Goal: Leave review/rating

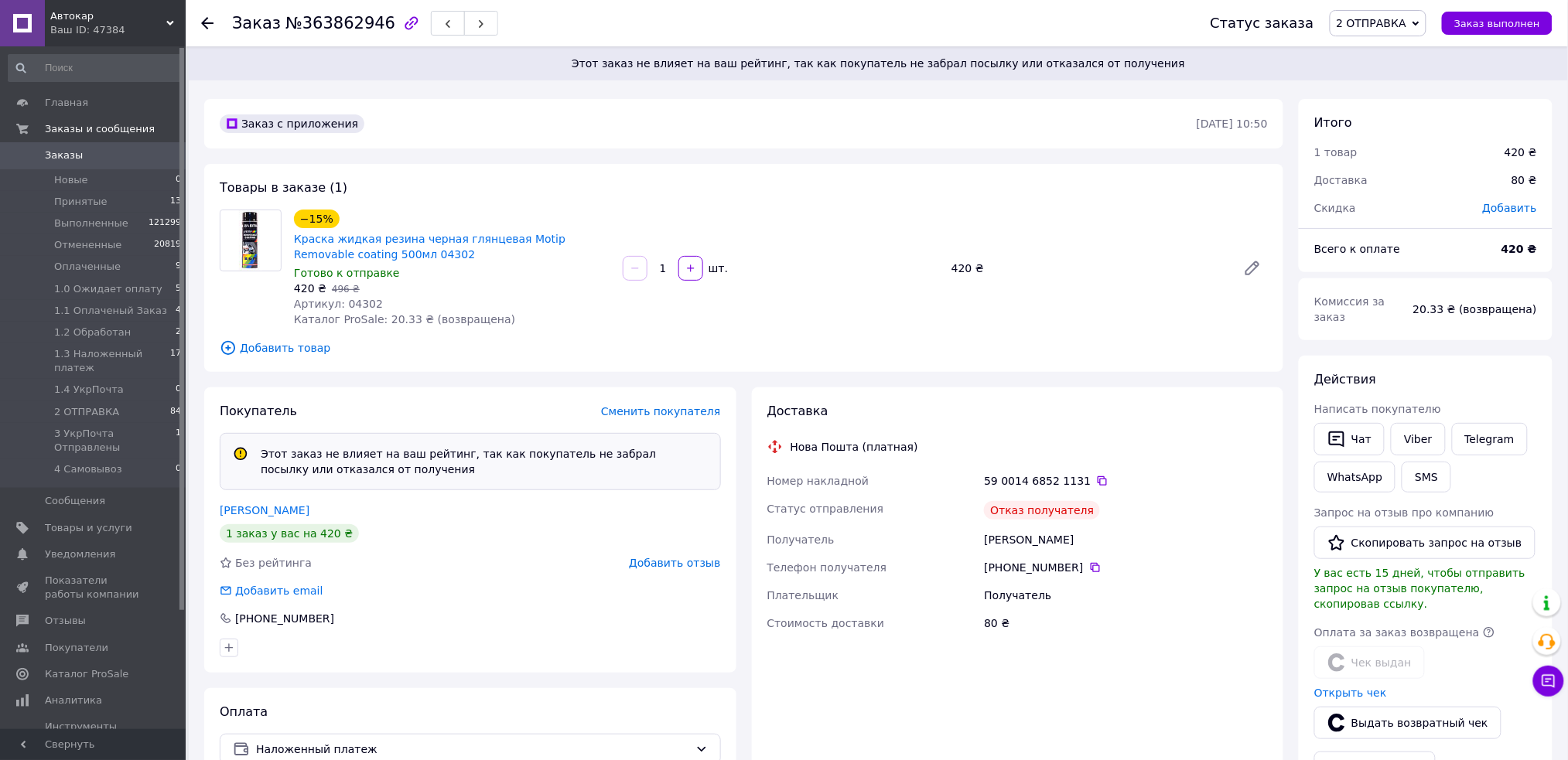
click at [678, 565] on span "Добавить отзыв" at bounding box center [674, 563] width 91 height 12
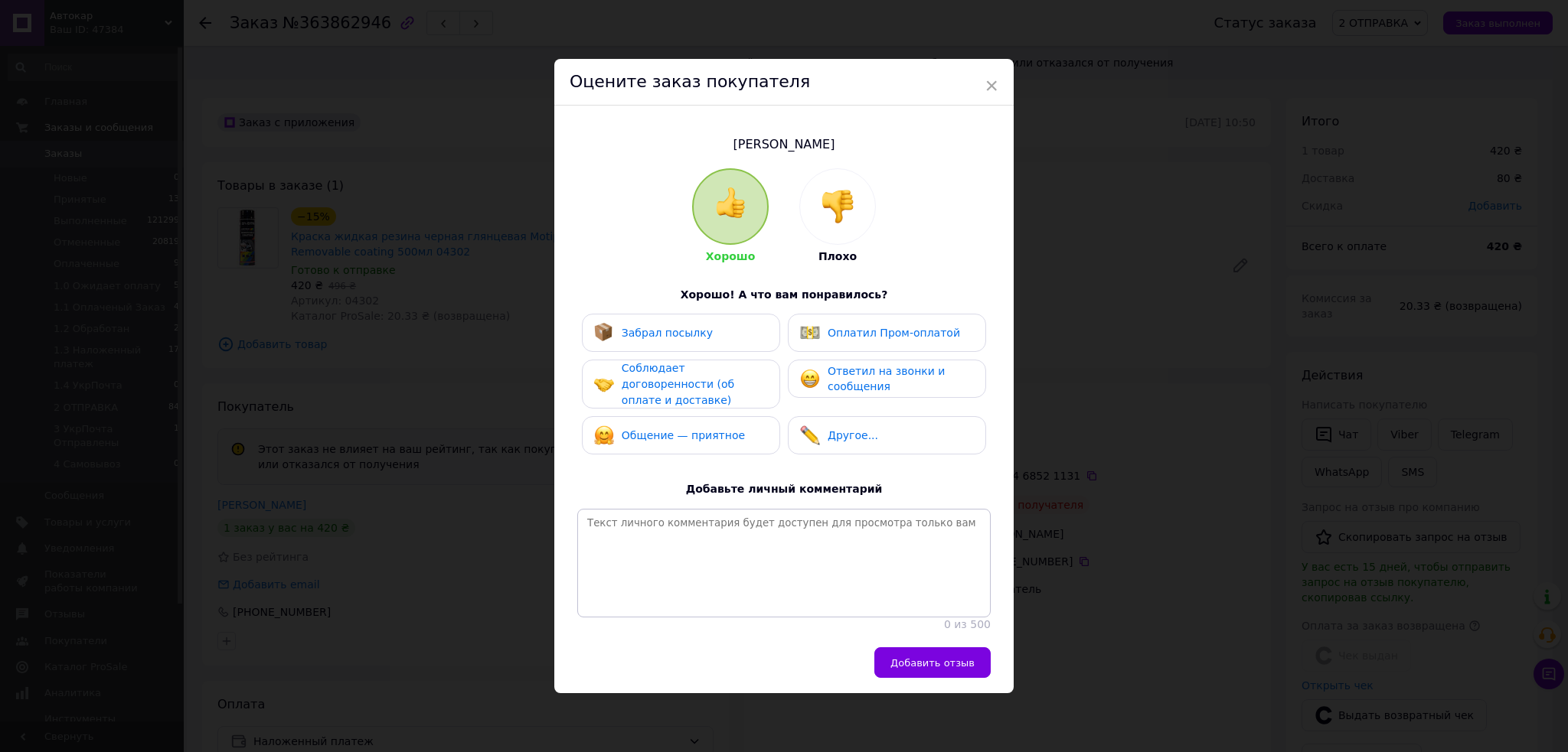
drag, startPoint x: 847, startPoint y: 198, endPoint x: 778, endPoint y: 341, distance: 158.8
click at [847, 199] on img at bounding box center [837, 207] width 33 height 33
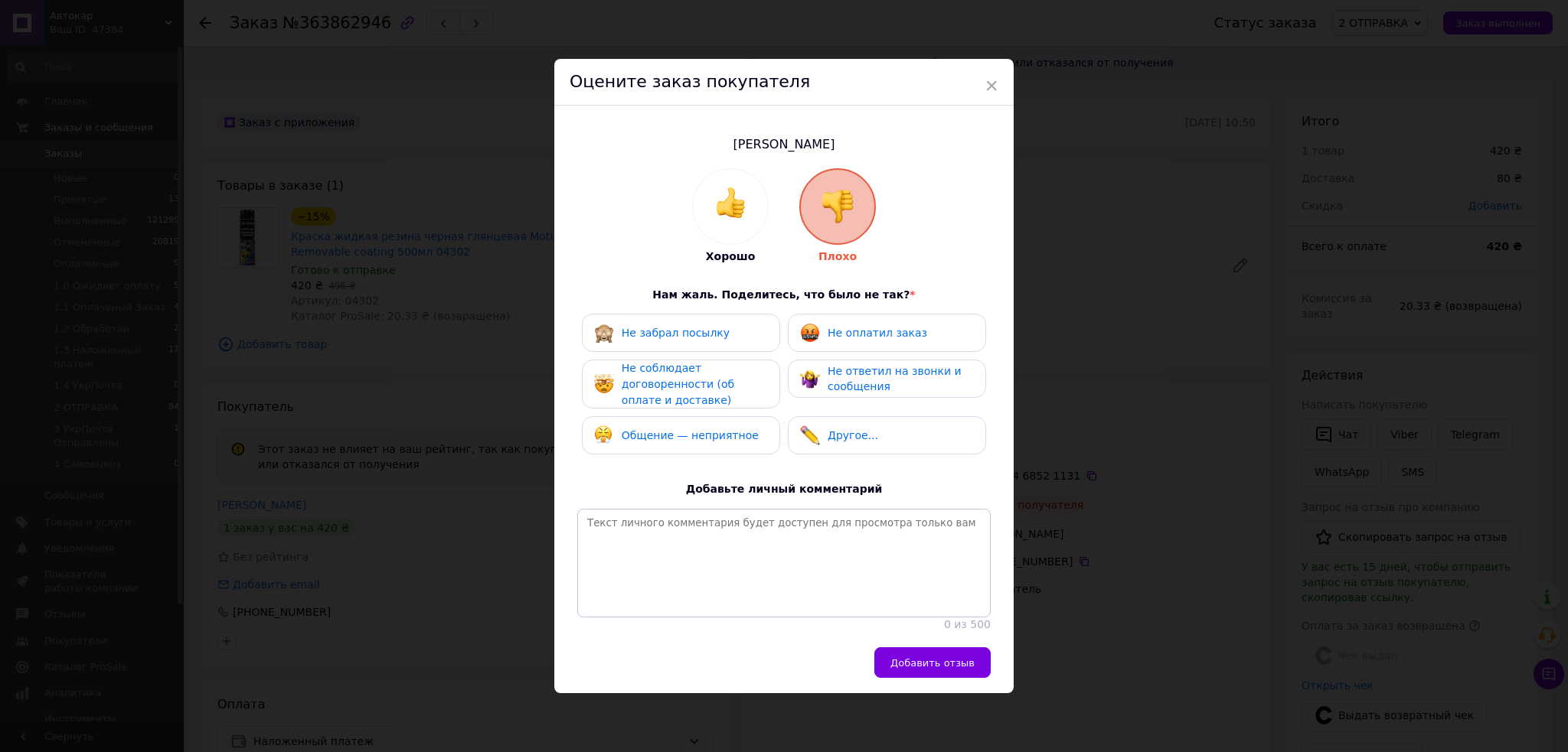
click at [684, 338] on div "Не забрал посылку" at bounding box center [680, 333] width 199 height 38
click at [691, 368] on div "Не соблюдает договоренности (об оплате и доставке)" at bounding box center [694, 384] width 145 height 48
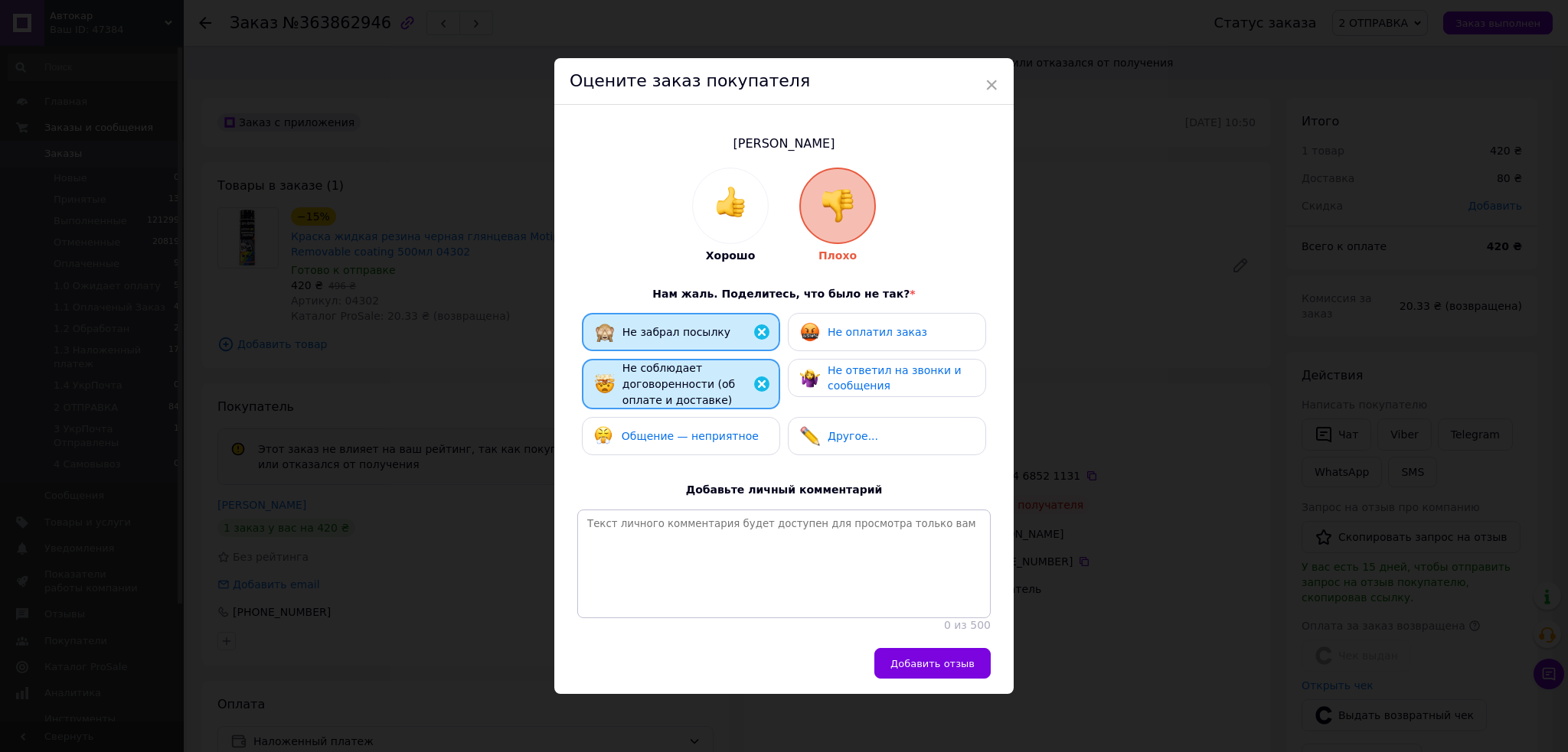
click at [711, 430] on span "Общение — неприятное" at bounding box center [690, 435] width 137 height 12
click at [851, 341] on div "Не оплатил заказ" at bounding box center [887, 333] width 199 height 38
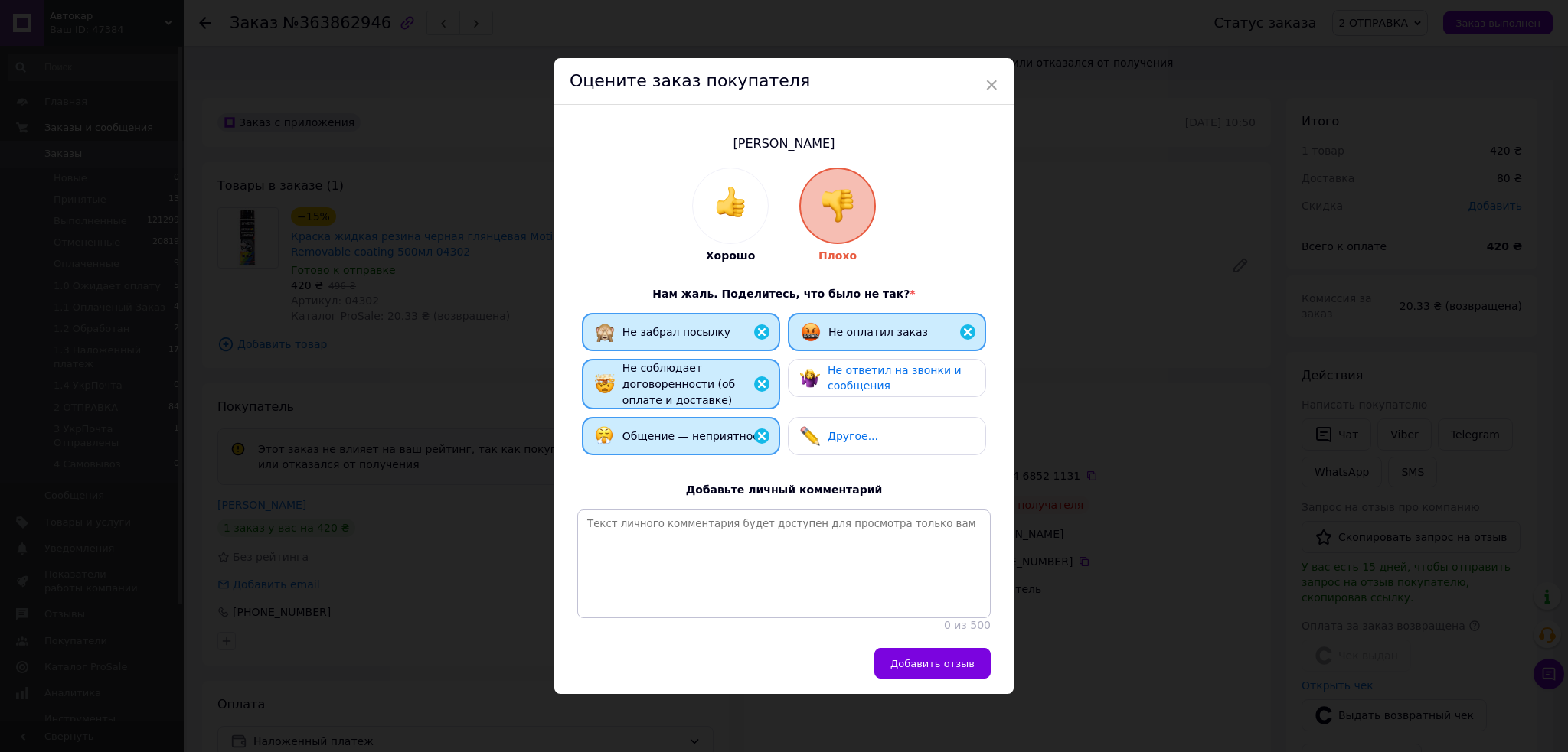
click at [855, 372] on div "Не ответил на звонки и сообщения" at bounding box center [900, 378] width 145 height 31
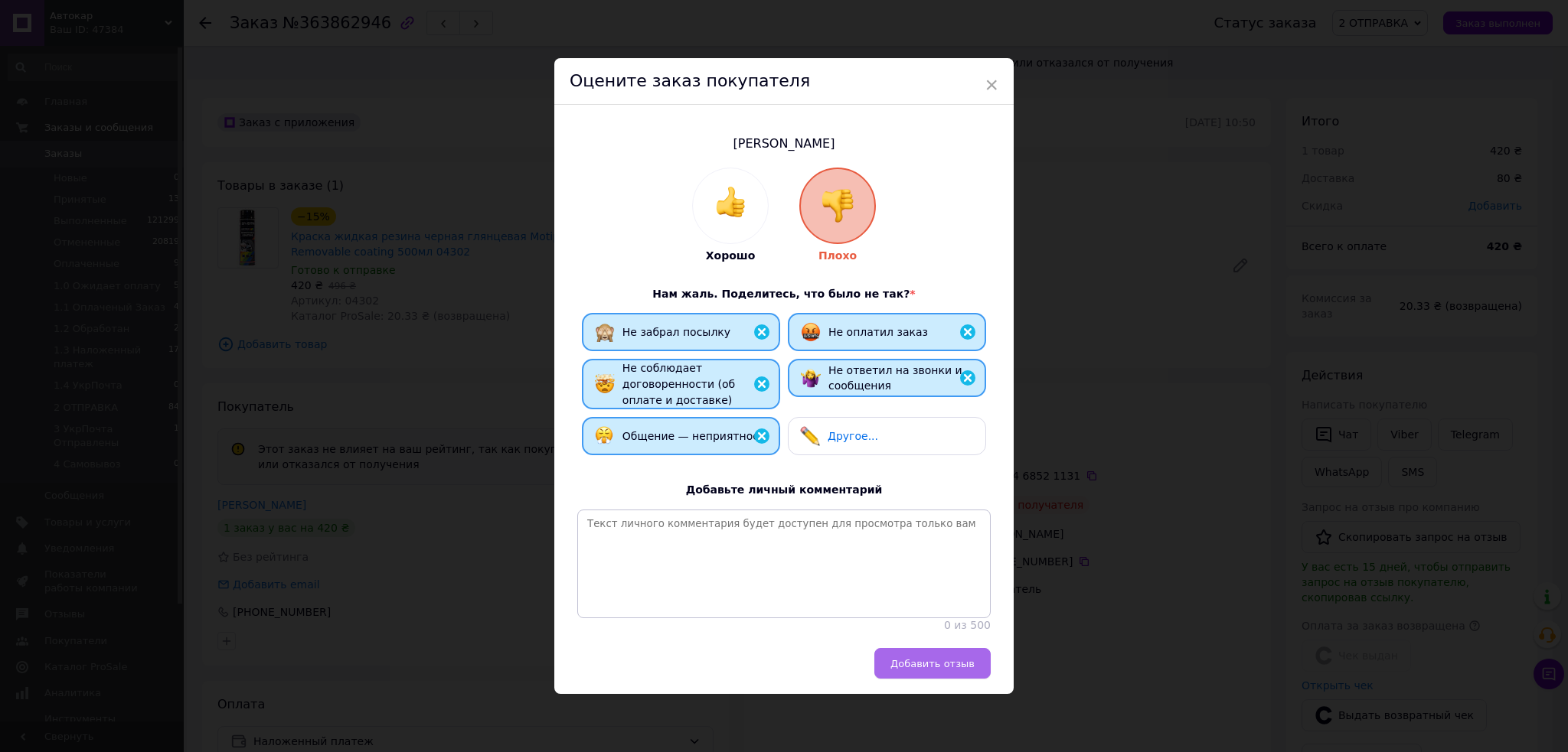
click at [958, 679] on button "Добавить отзыв" at bounding box center [932, 663] width 116 height 30
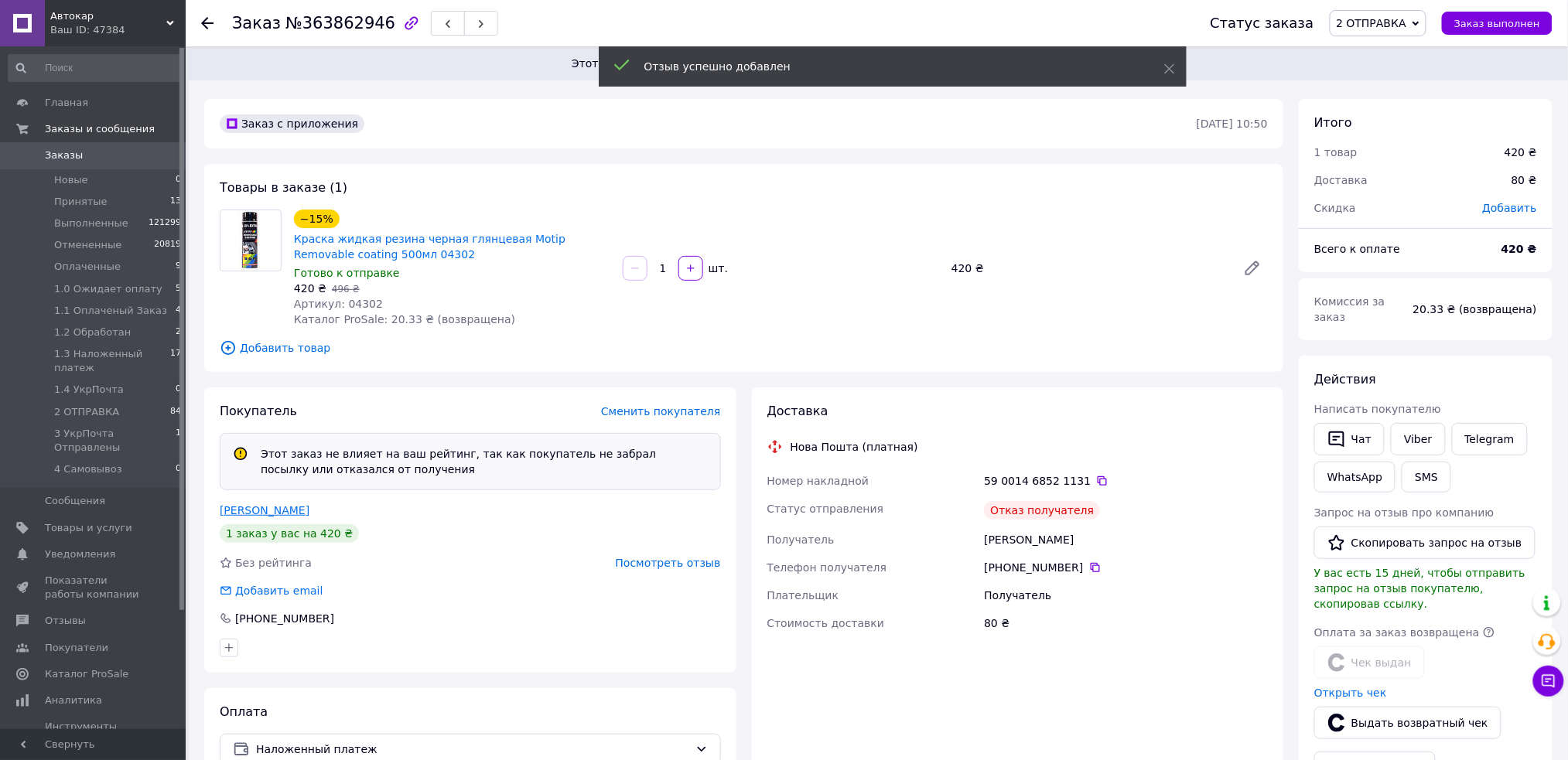
click at [268, 510] on link "Рудюк Сергей" at bounding box center [264, 510] width 89 height 12
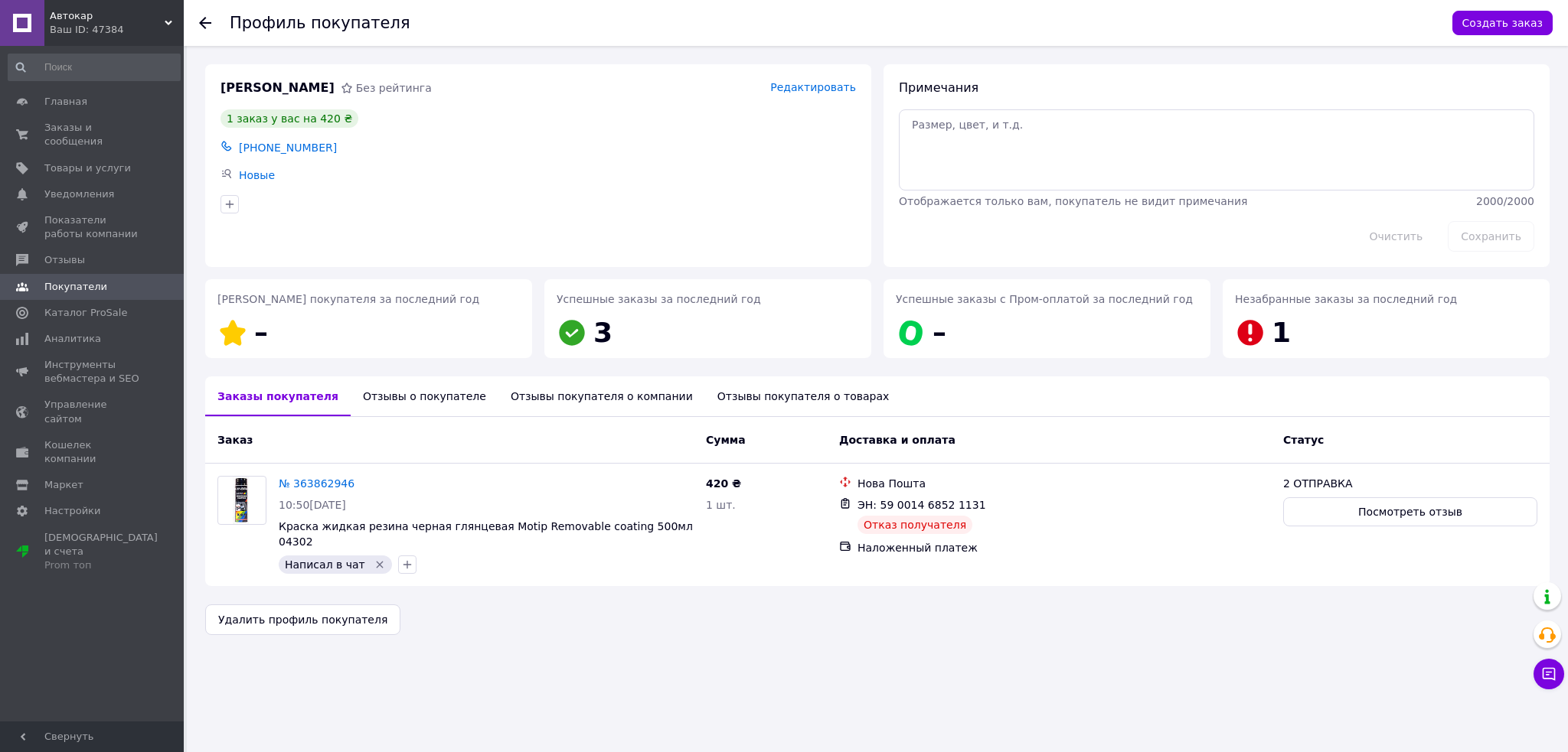
click at [404, 393] on div "Отзывы о покупателе" at bounding box center [424, 396] width 148 height 40
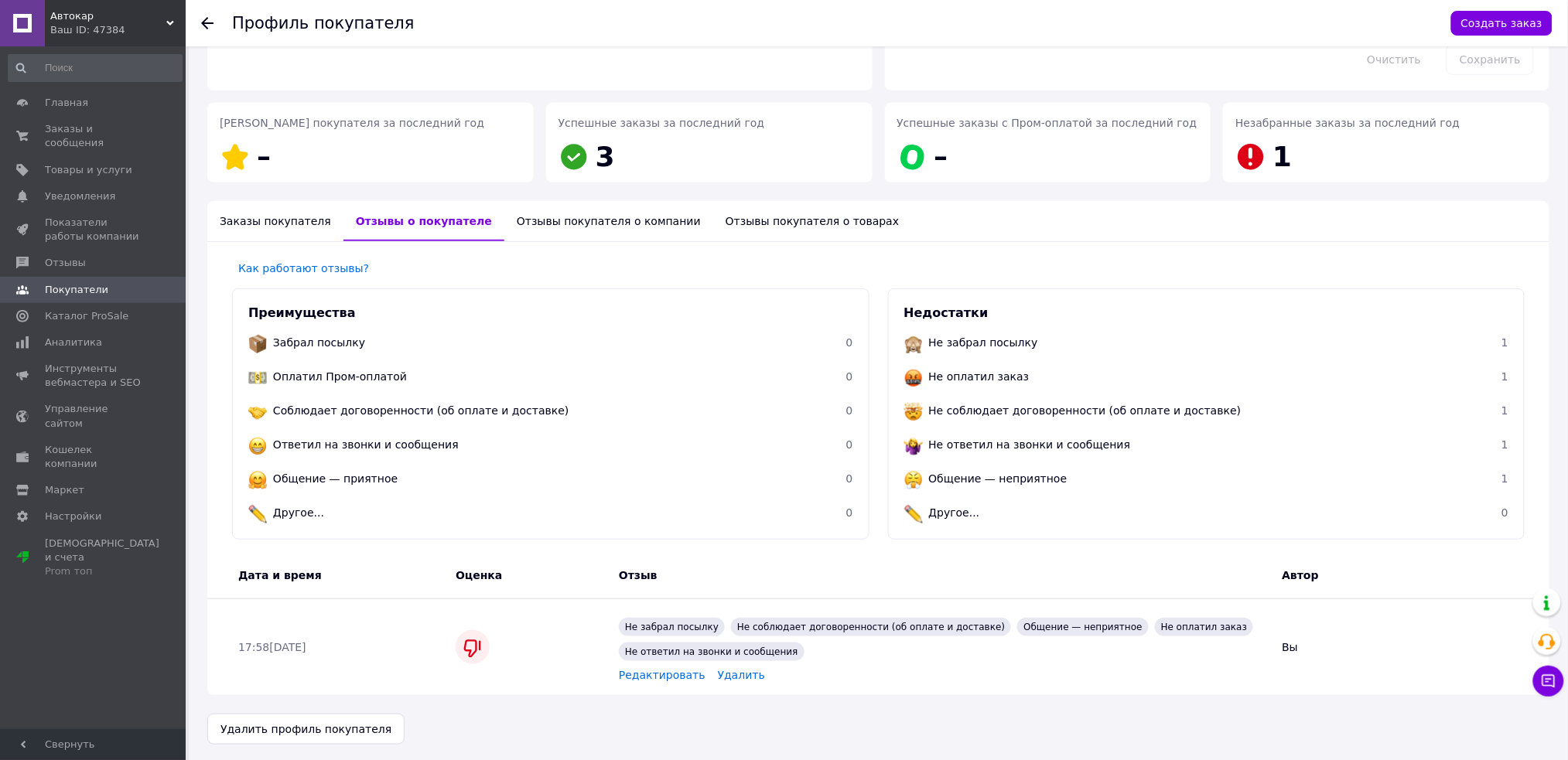
scroll to position [182, 0]
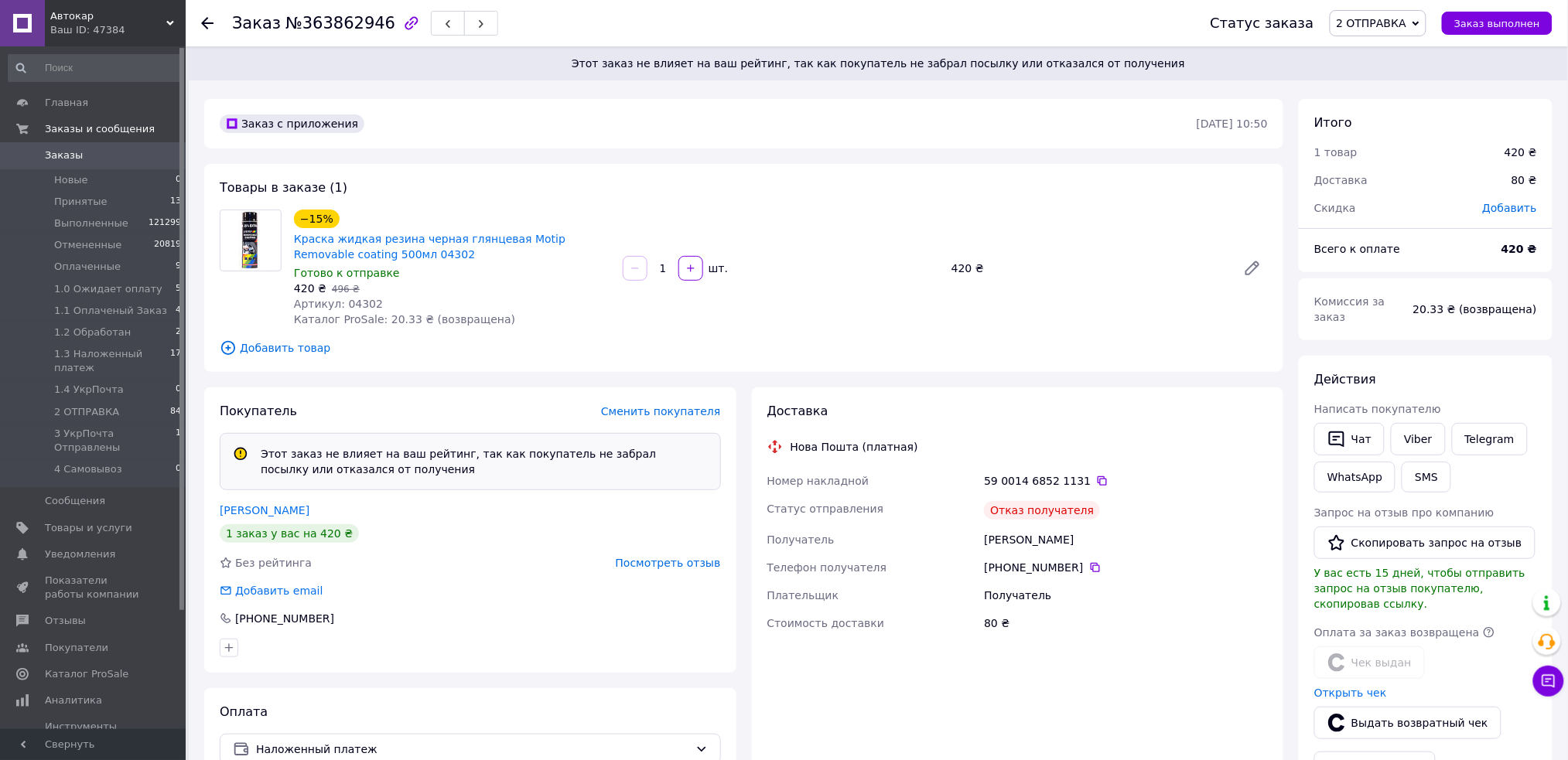
click at [60, 152] on span "Заказы" at bounding box center [64, 155] width 38 height 14
